Goal: Task Accomplishment & Management: Use online tool/utility

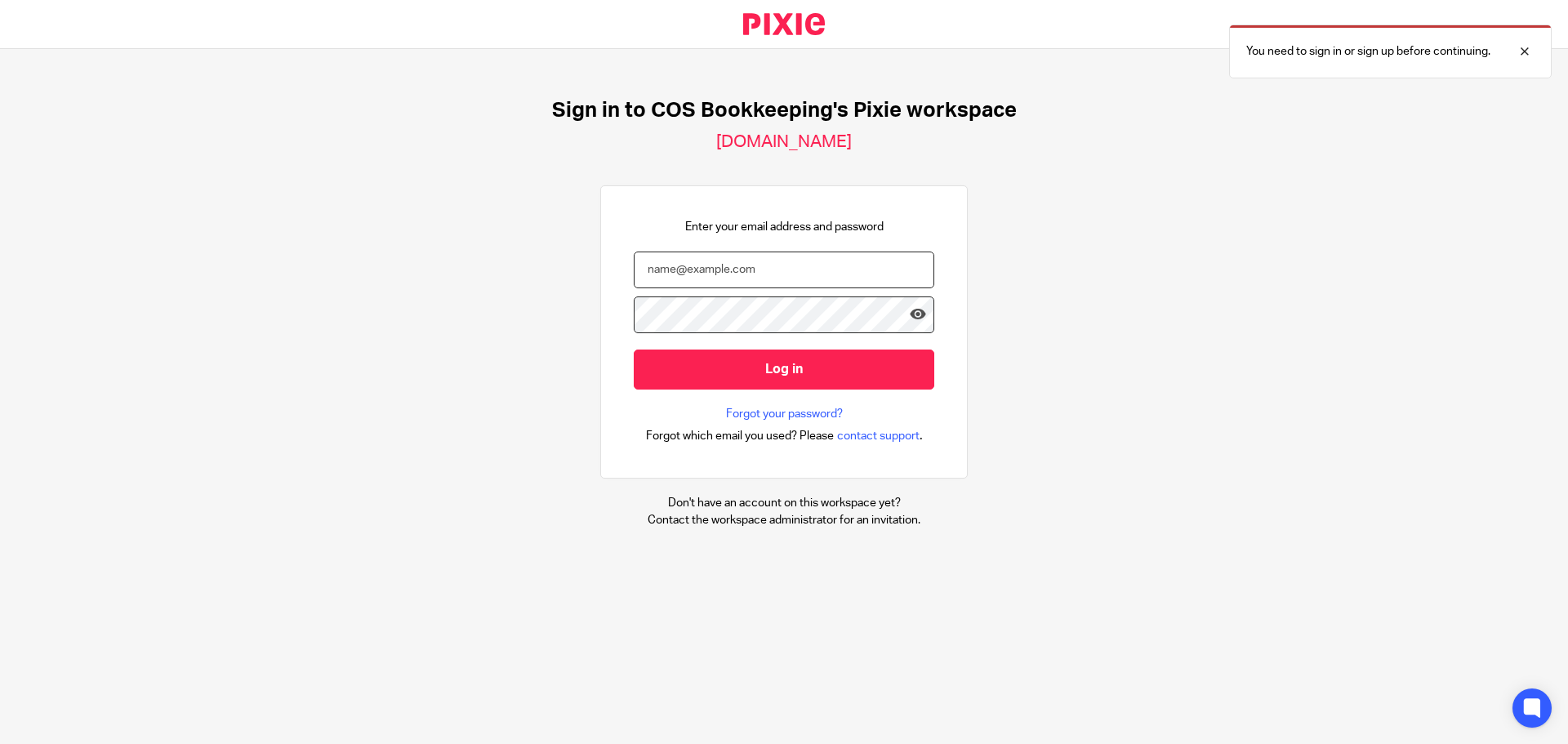
click at [664, 267] on input "email" at bounding box center [784, 270] width 301 height 37
type input "[PERSON_NAME][EMAIL_ADDRESS][DOMAIN_NAME]"
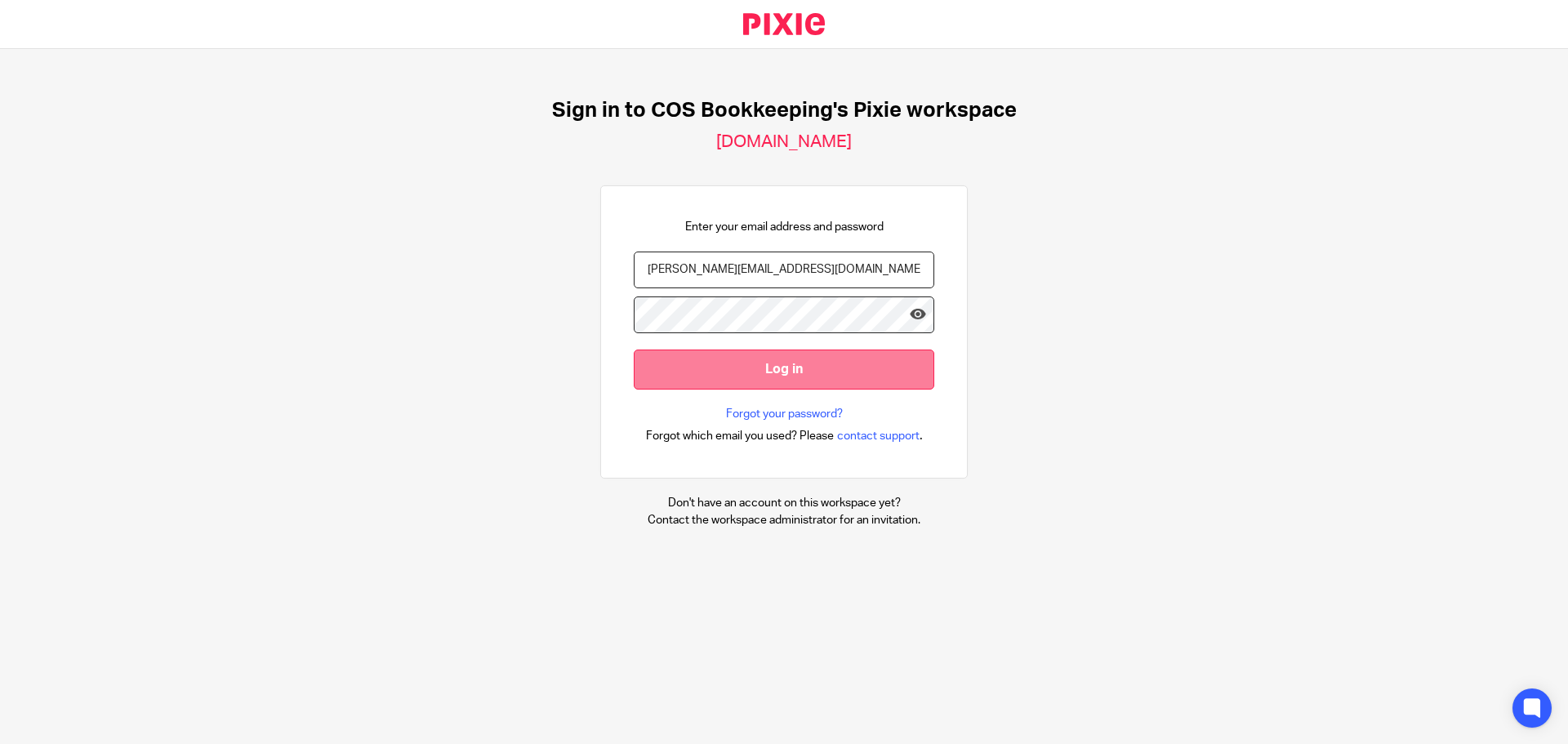
click at [758, 370] on input "Log in" at bounding box center [784, 369] width 301 height 40
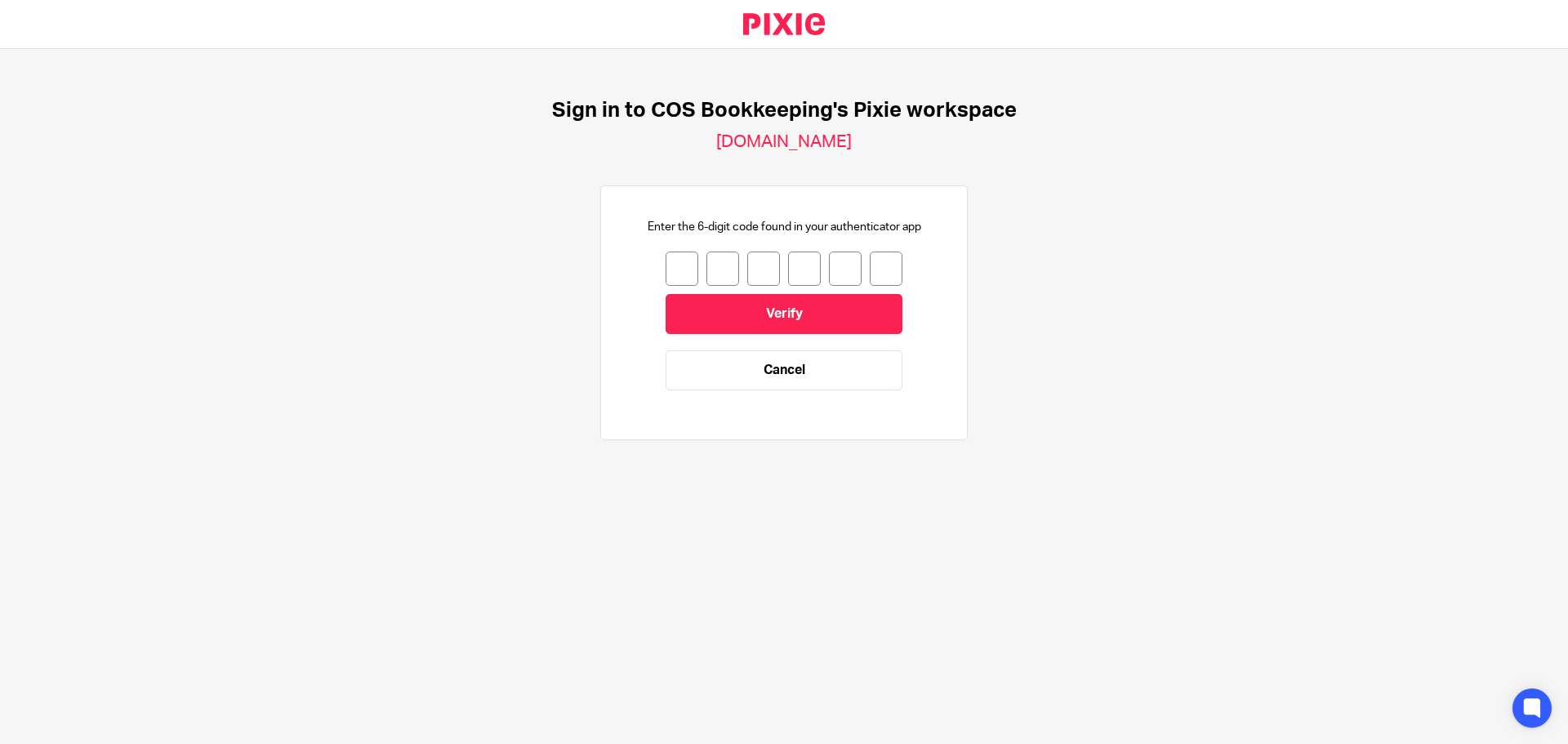
click at [666, 263] on input "number" at bounding box center [682, 269] width 32 height 34
type input "3"
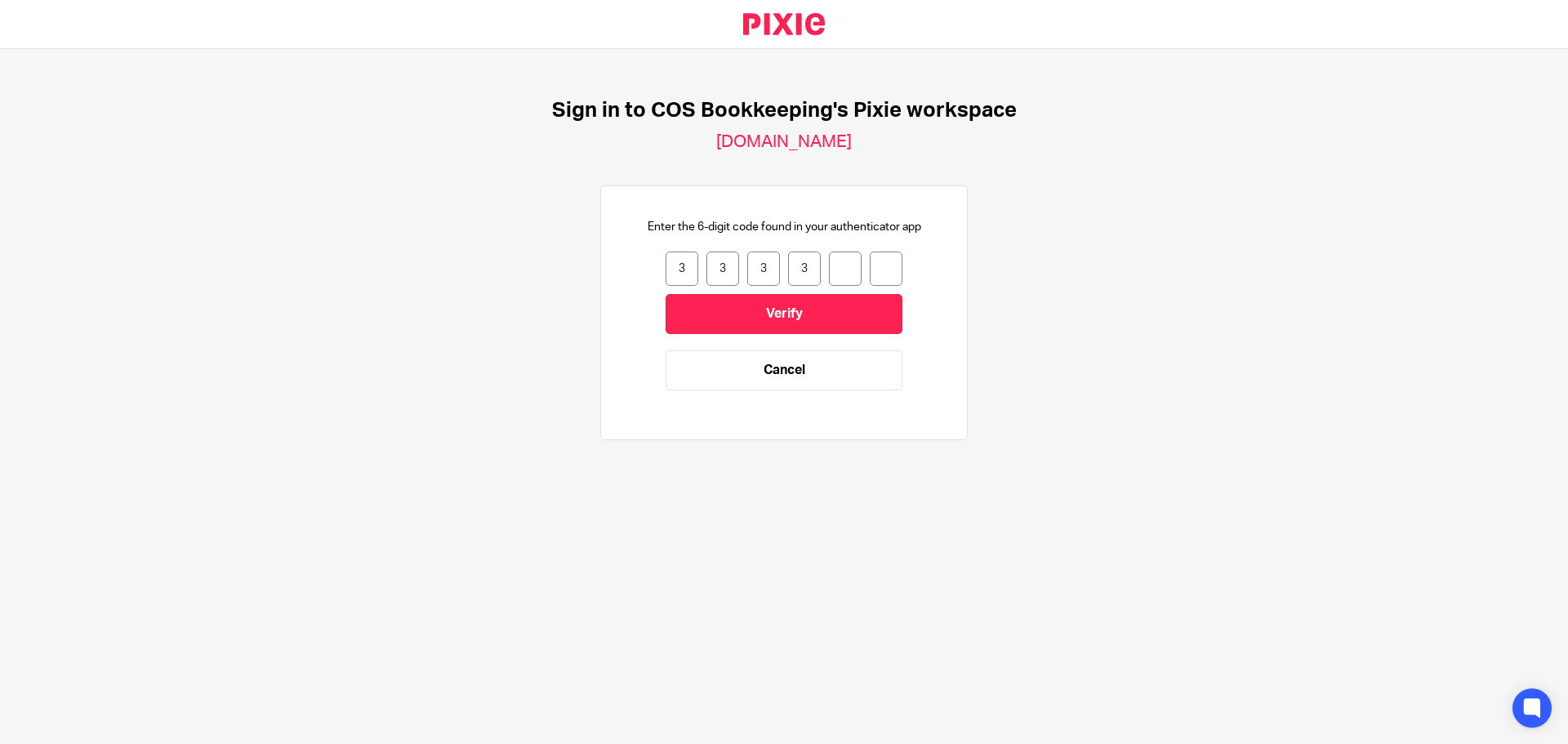
type input "7"
type input "9"
click at [774, 317] on input "Verify" at bounding box center [784, 314] width 237 height 40
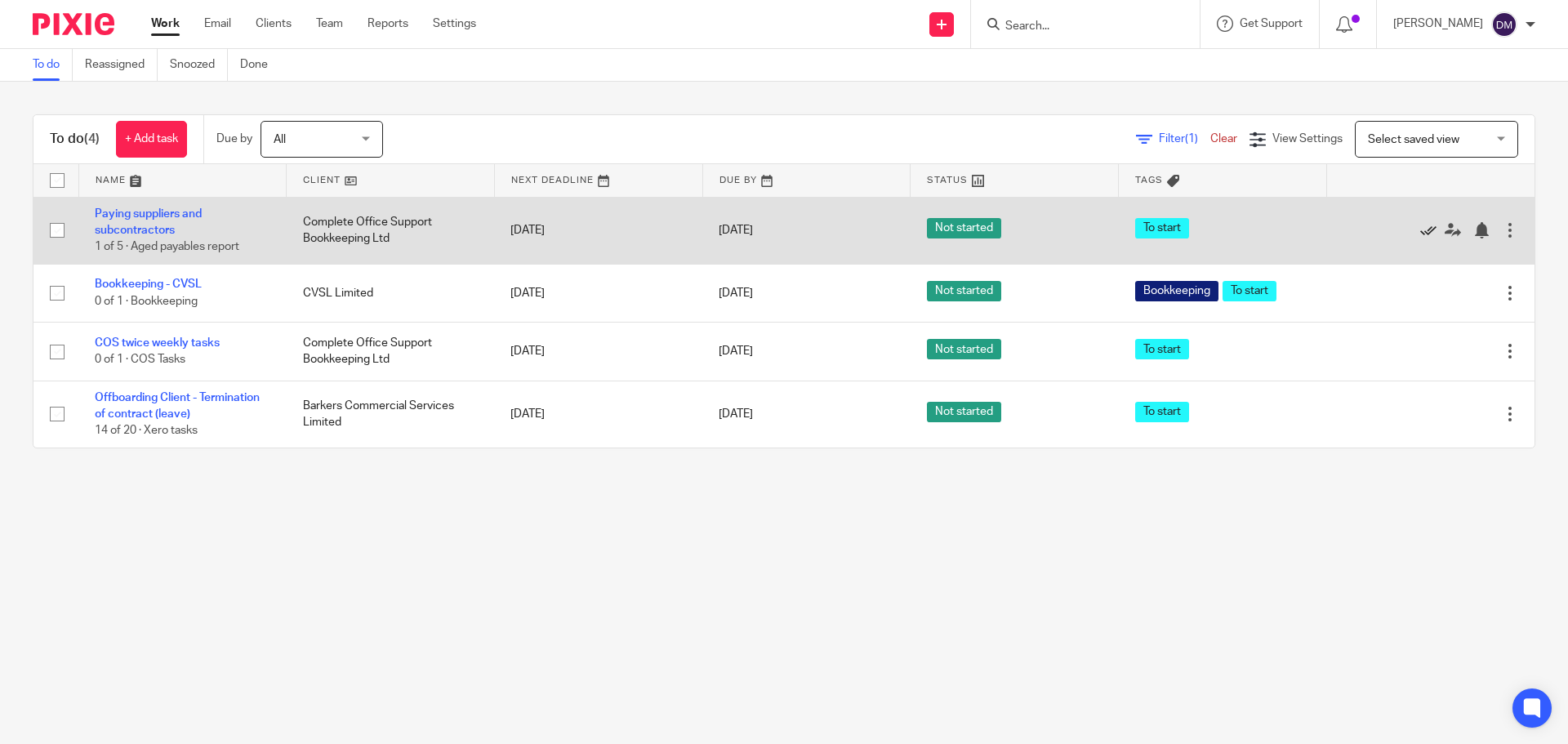
click at [1421, 229] on icon at bounding box center [1429, 230] width 16 height 16
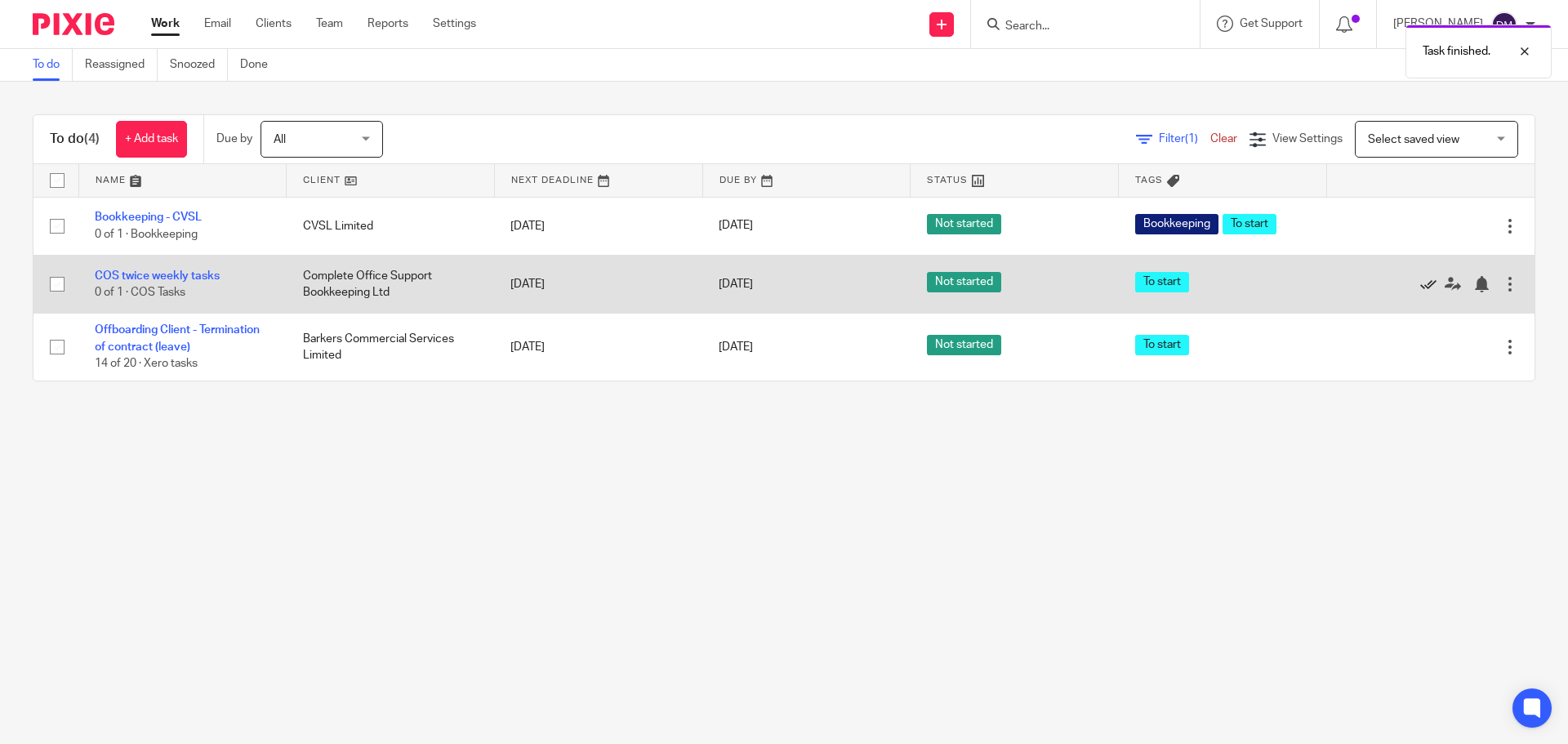
click at [1421, 283] on icon at bounding box center [1429, 284] width 16 height 16
